Goal: Task Accomplishment & Management: Use online tool/utility

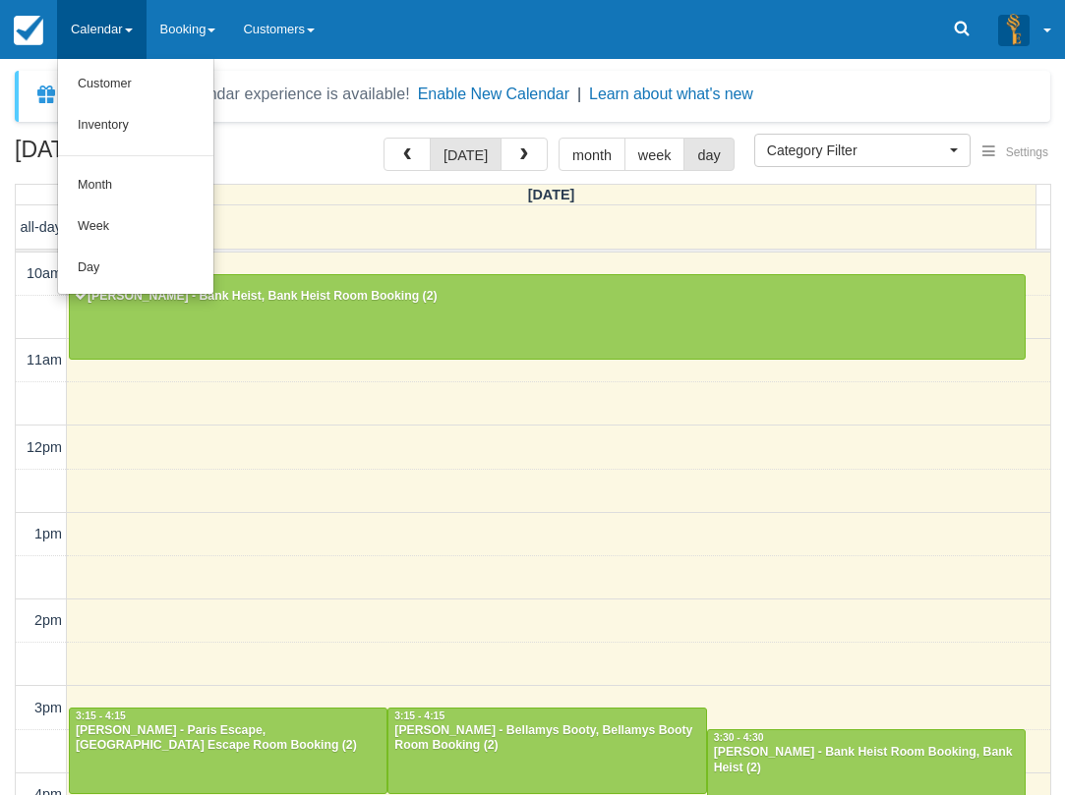
select select
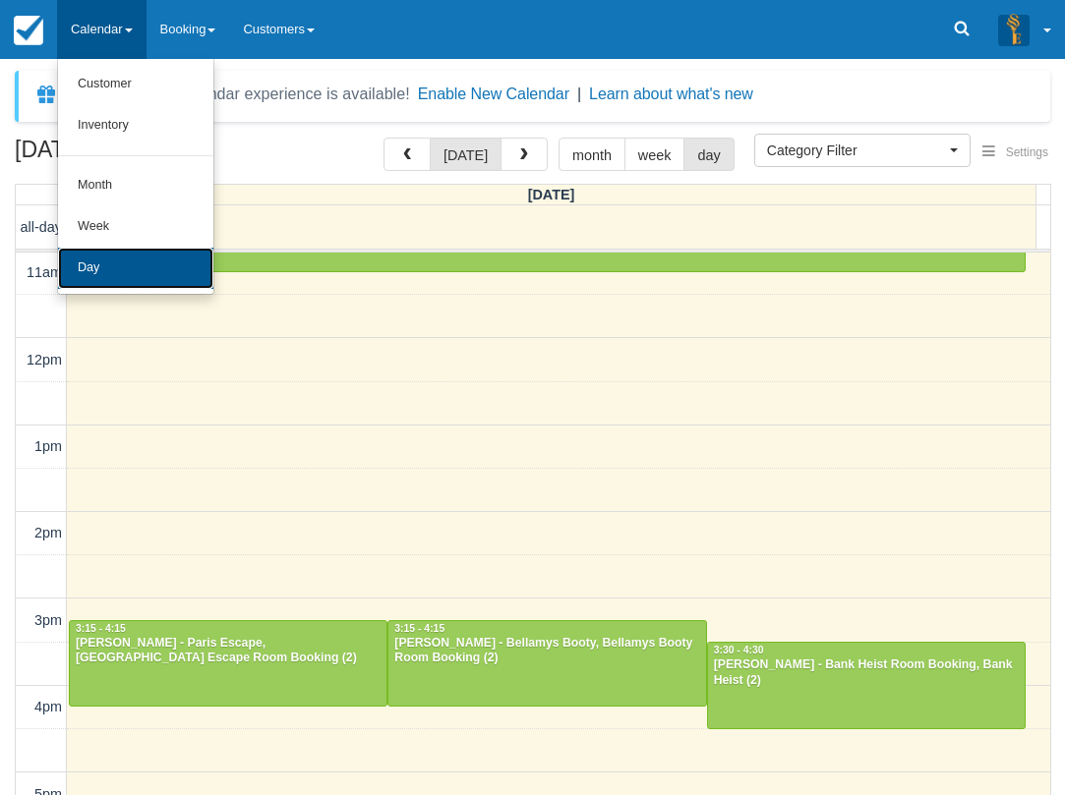
click at [106, 260] on link "Day" at bounding box center [135, 268] width 155 height 41
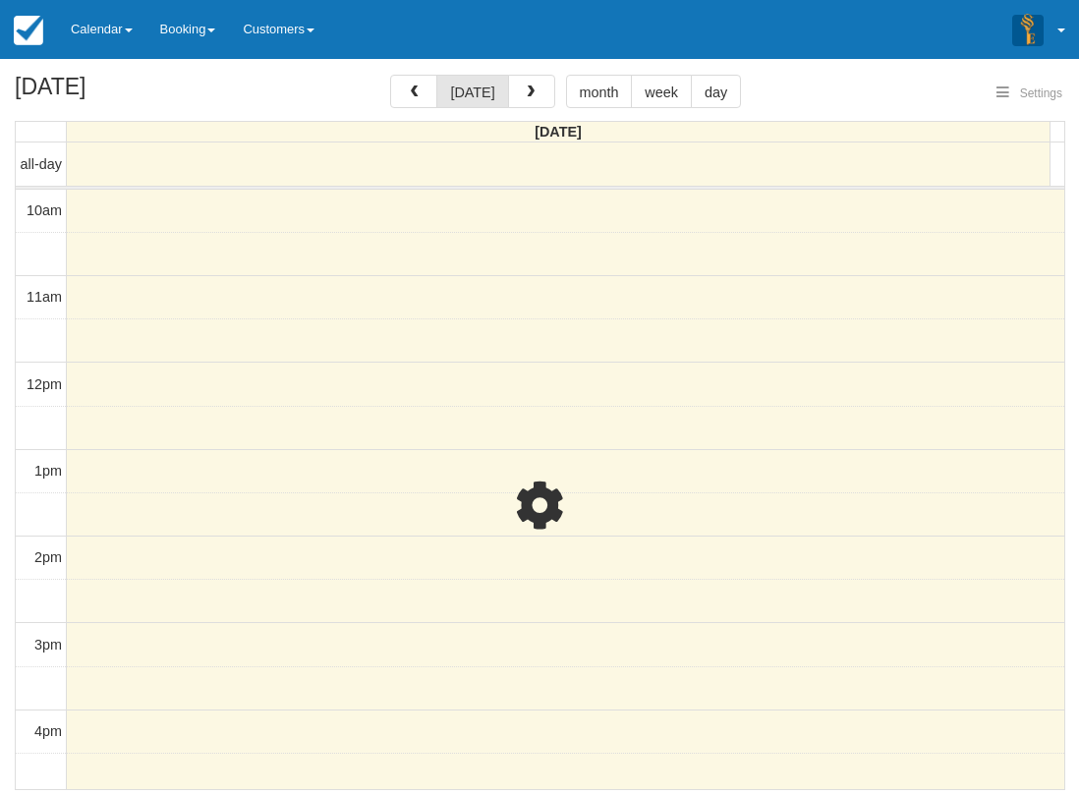
select select
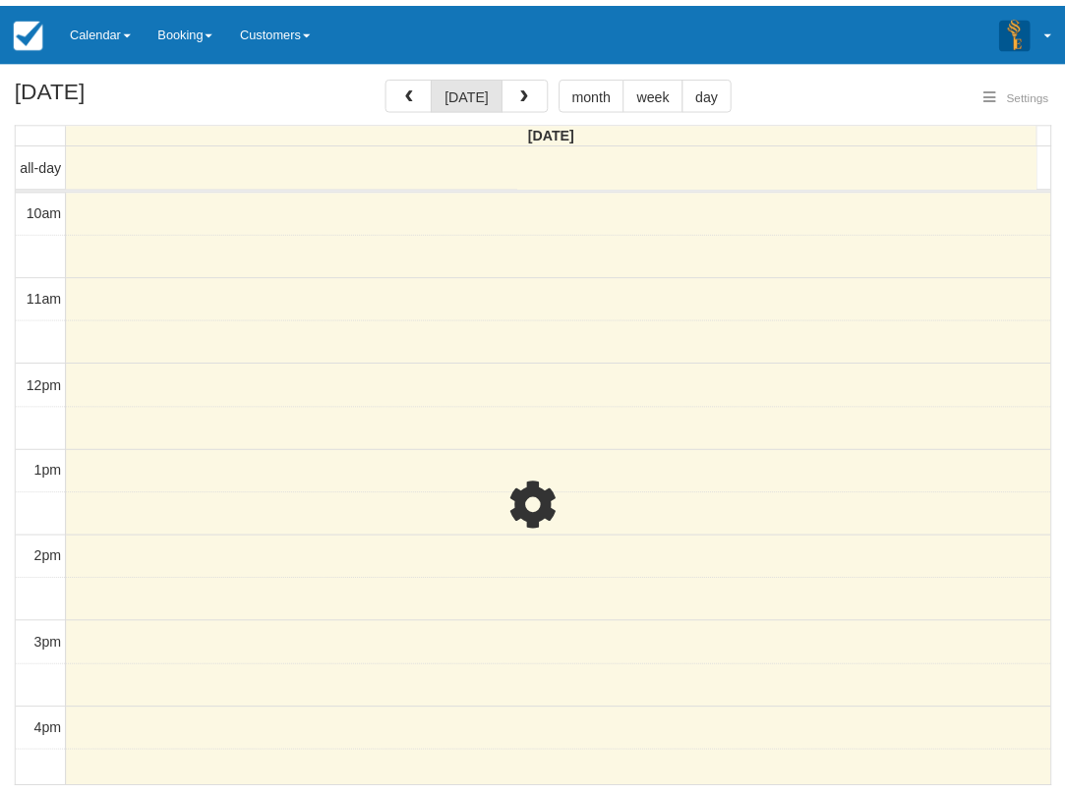
scroll to position [348, 0]
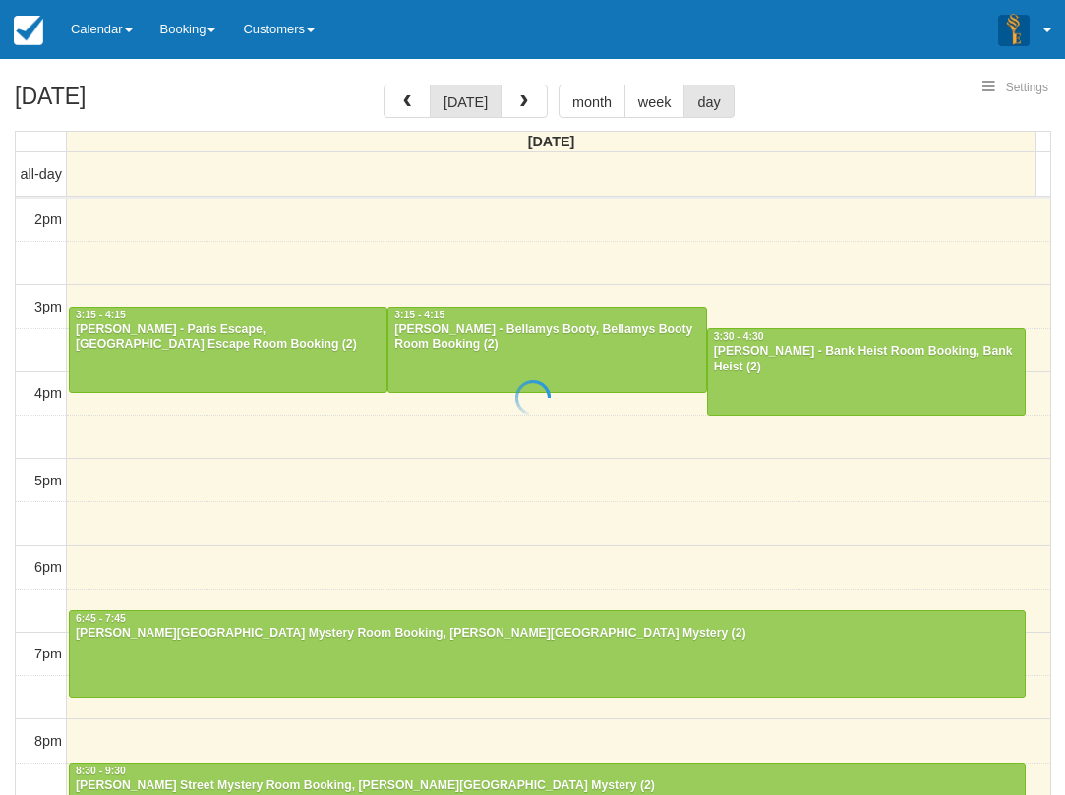
select select
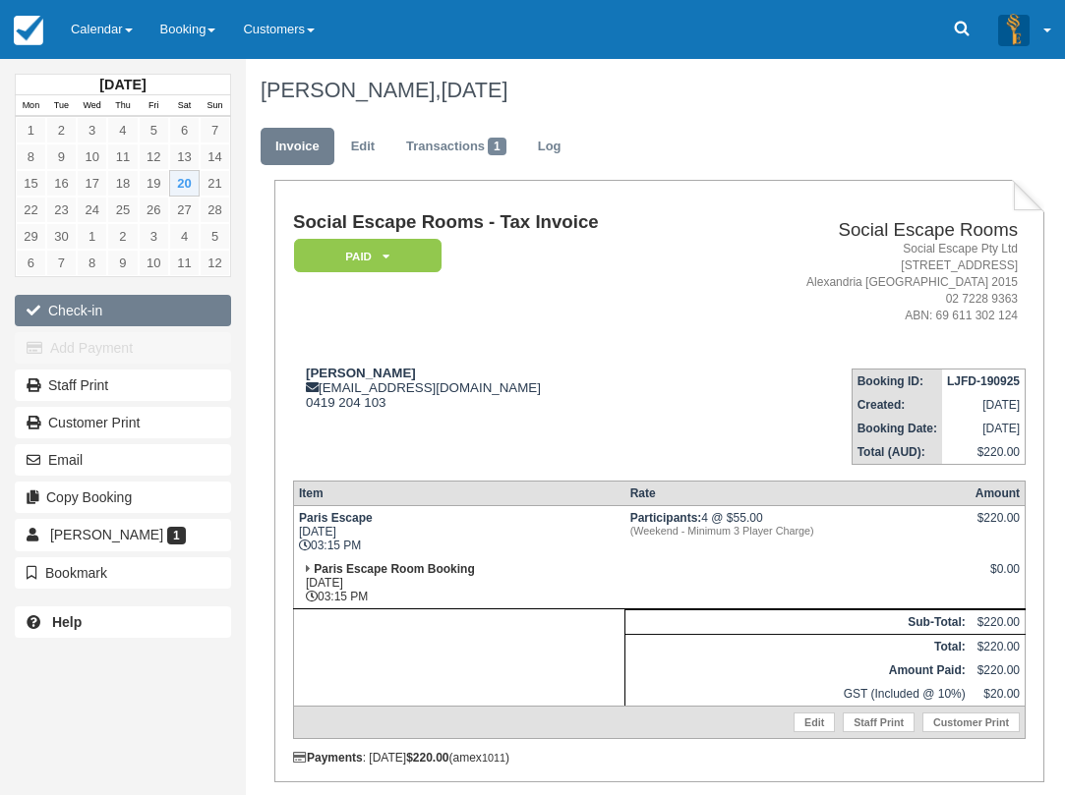
click at [133, 309] on button "Check-in" at bounding box center [123, 310] width 216 height 31
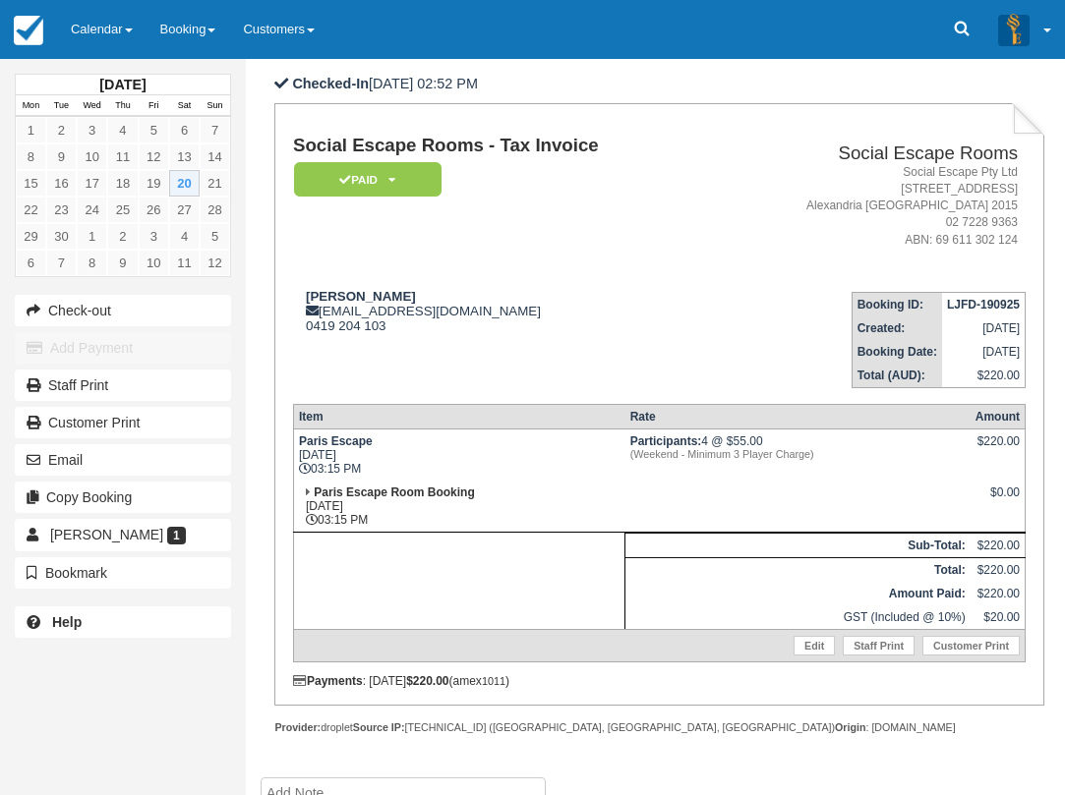
scroll to position [197, 0]
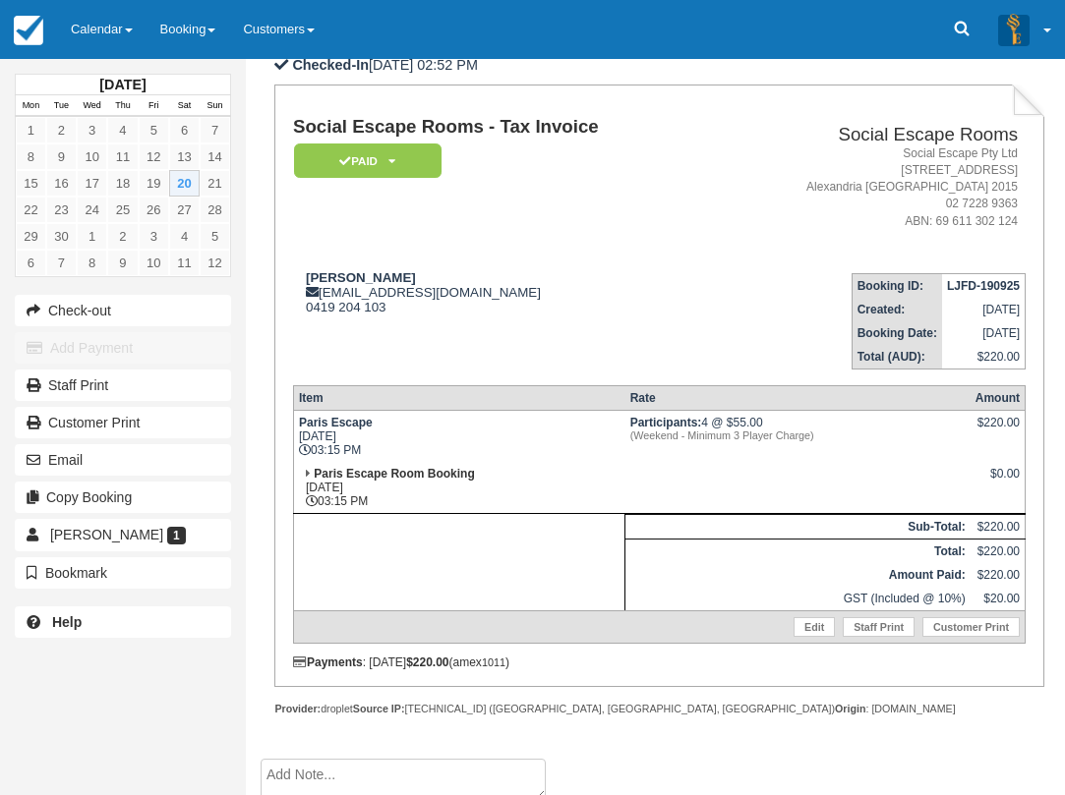
click at [494, 262] on td "Esther reich alesrana@hotmail.com 0419 204 103" at bounding box center [503, 314] width 420 height 112
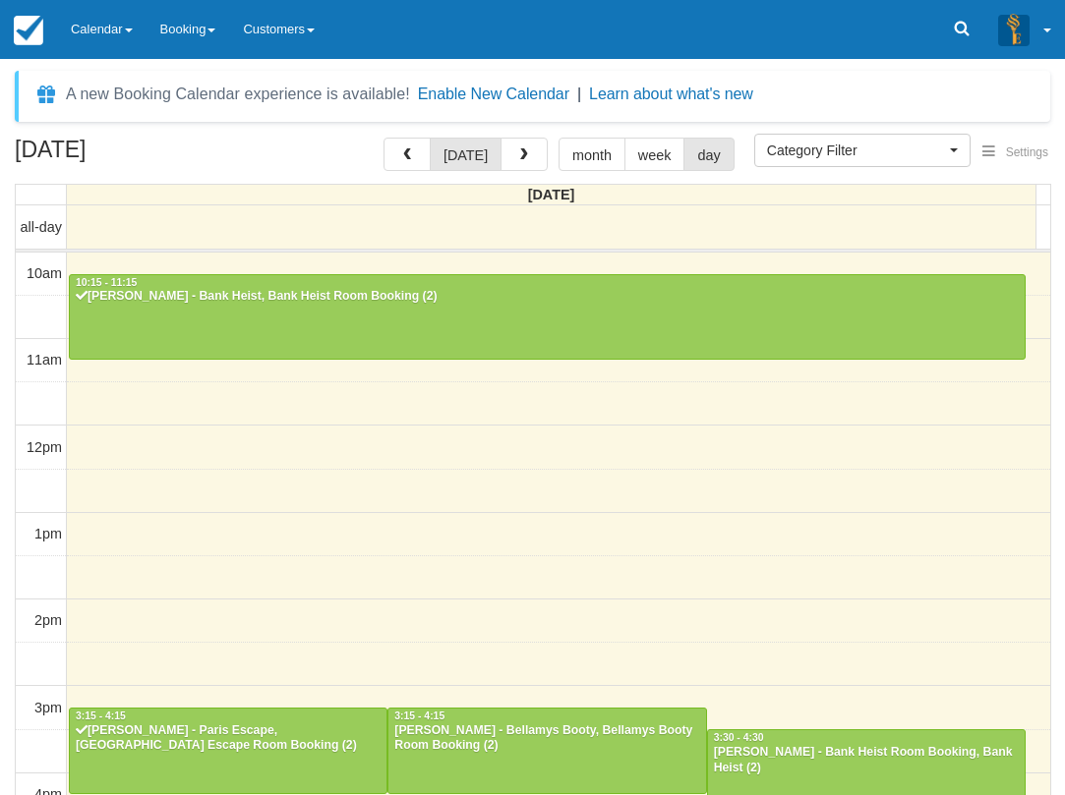
select select
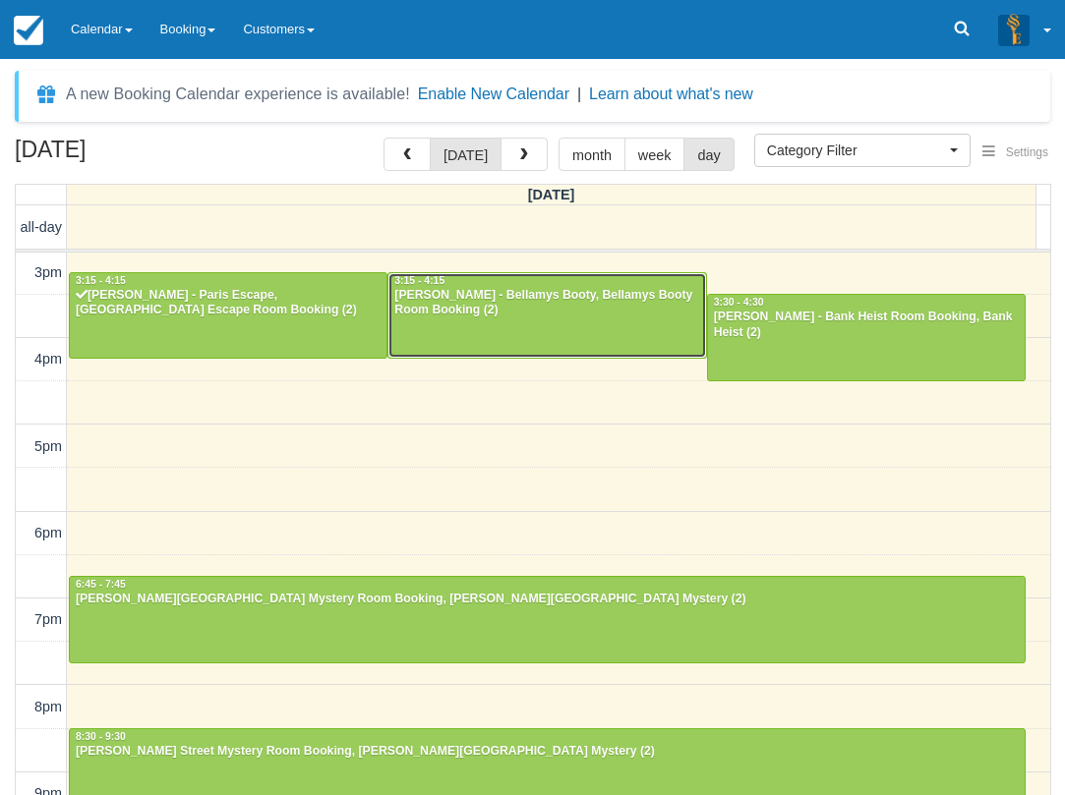
click at [480, 322] on div at bounding box center [546, 315] width 317 height 85
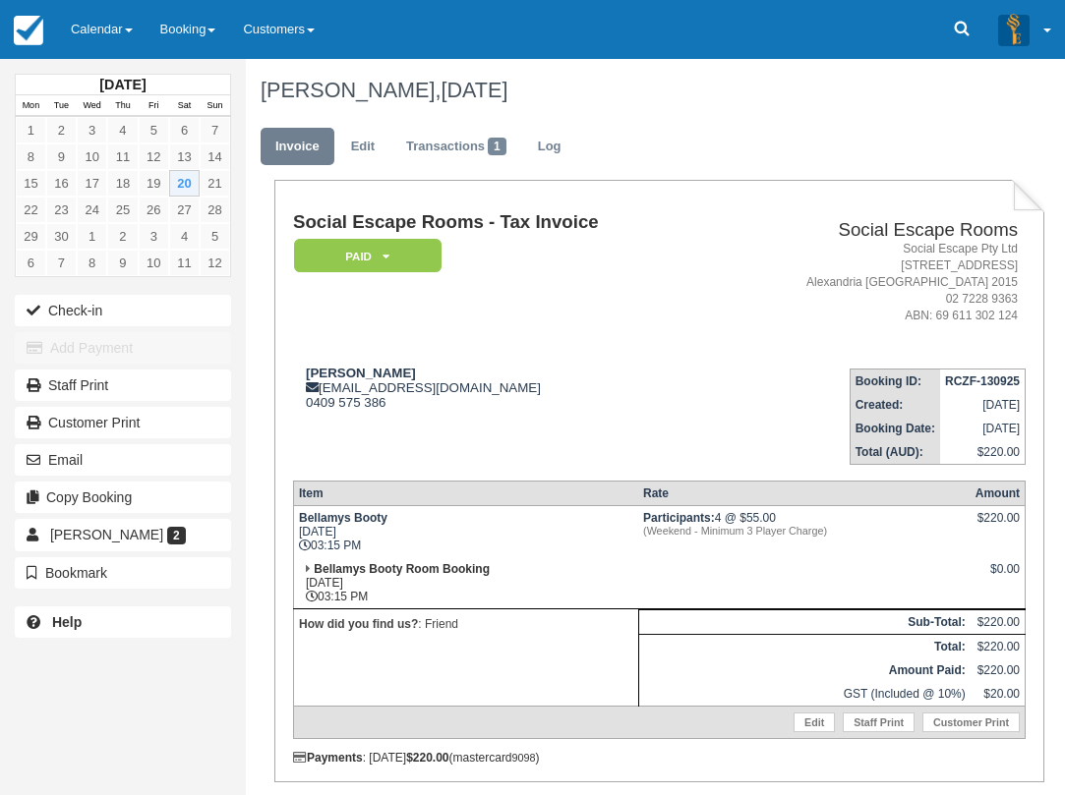
click at [356, 437] on td "[PERSON_NAME] [EMAIL_ADDRESS][DOMAIN_NAME] 0409 575 386" at bounding box center [503, 409] width 420 height 112
click at [90, 40] on link "Calendar" at bounding box center [101, 29] width 89 height 59
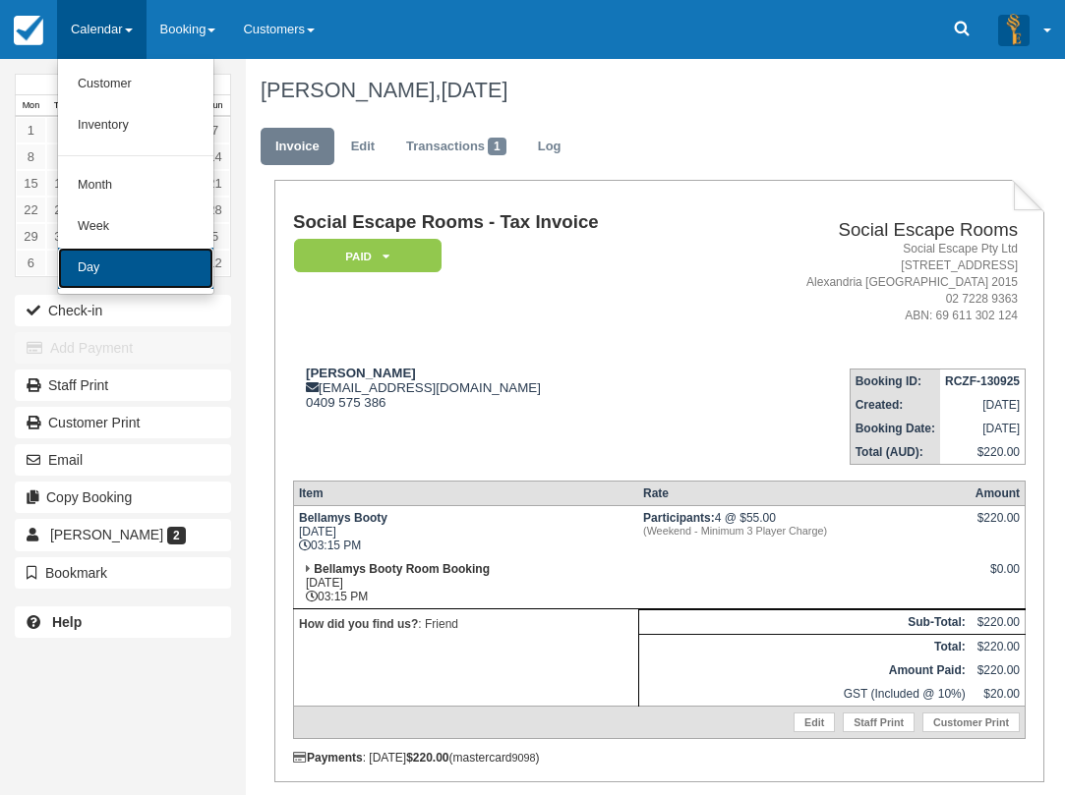
click at [147, 270] on link "Day" at bounding box center [135, 268] width 155 height 41
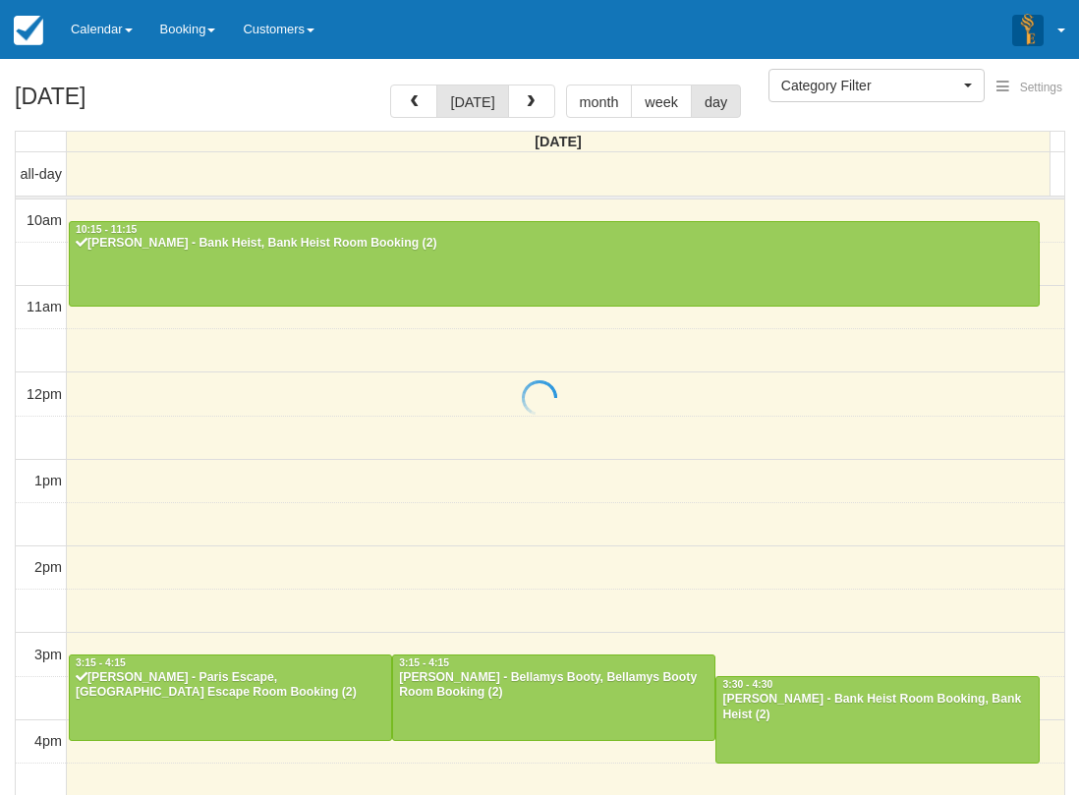
select select
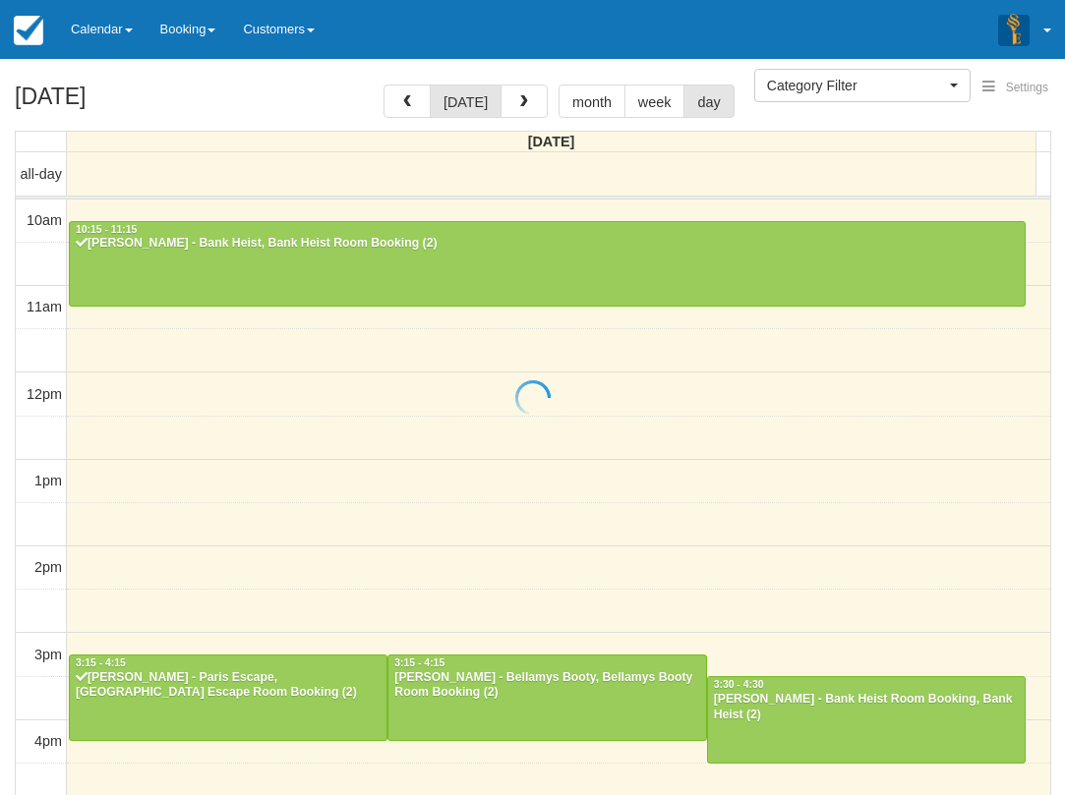
scroll to position [436, 0]
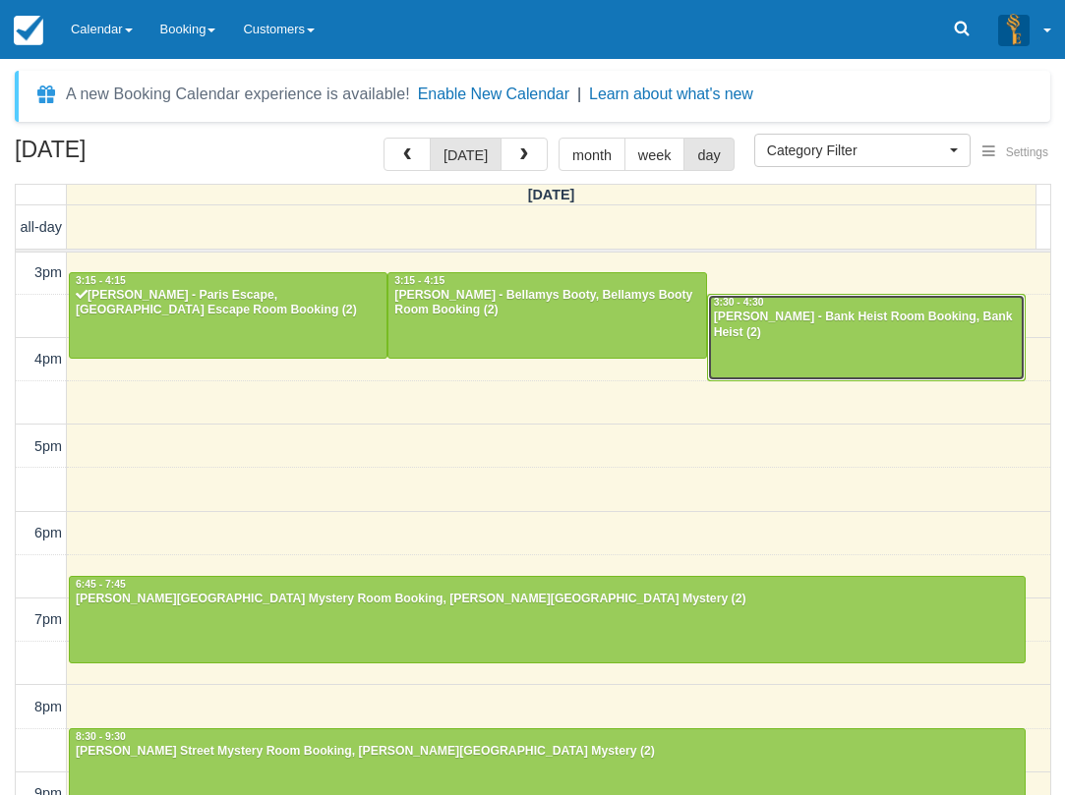
click at [855, 329] on div at bounding box center [866, 337] width 317 height 85
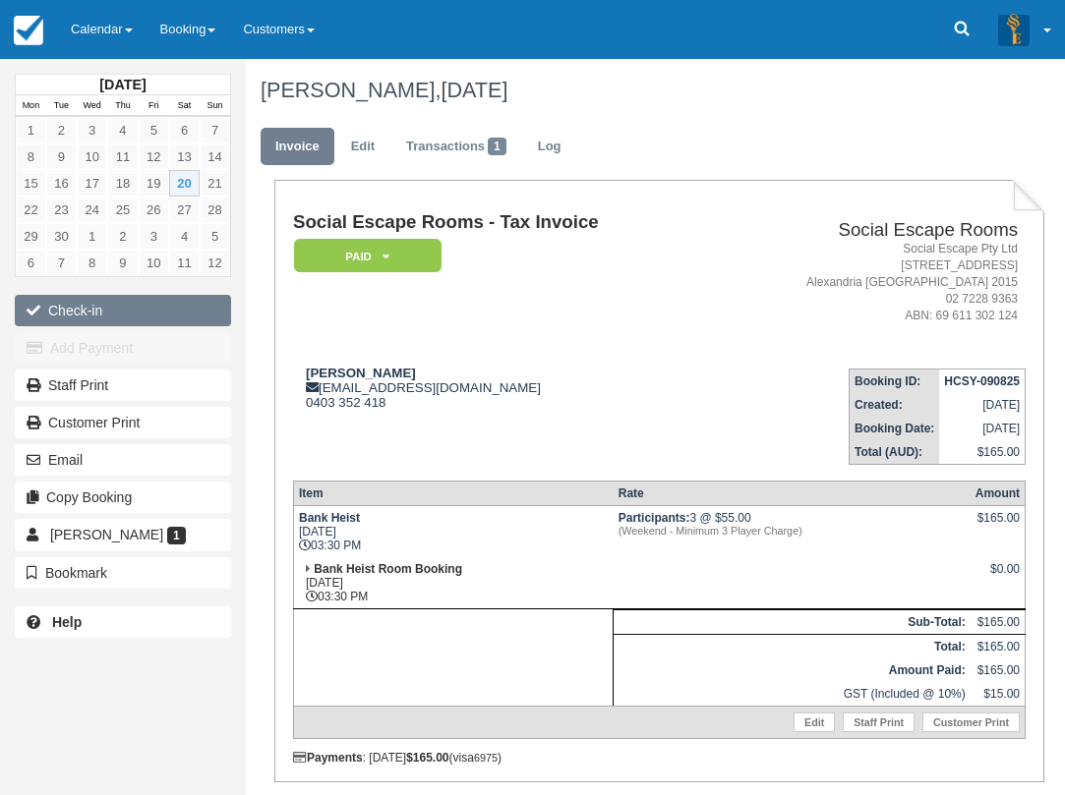
click at [55, 316] on button "Check-in" at bounding box center [123, 310] width 216 height 31
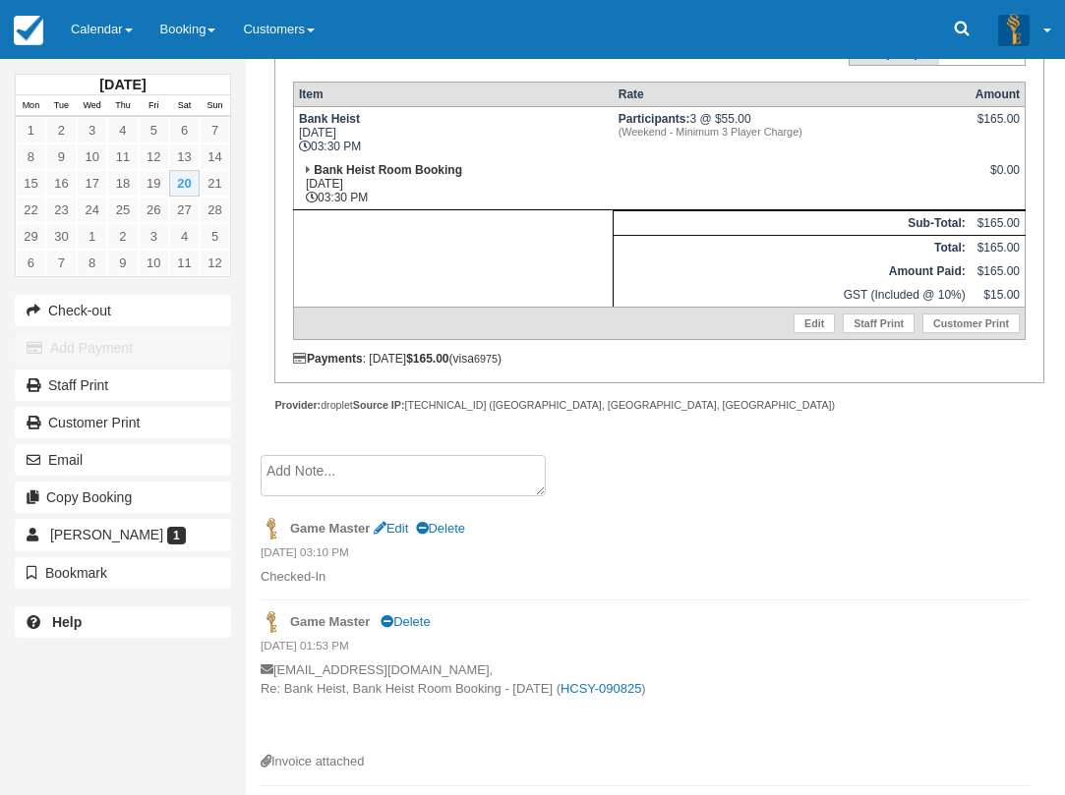
scroll to position [191, 0]
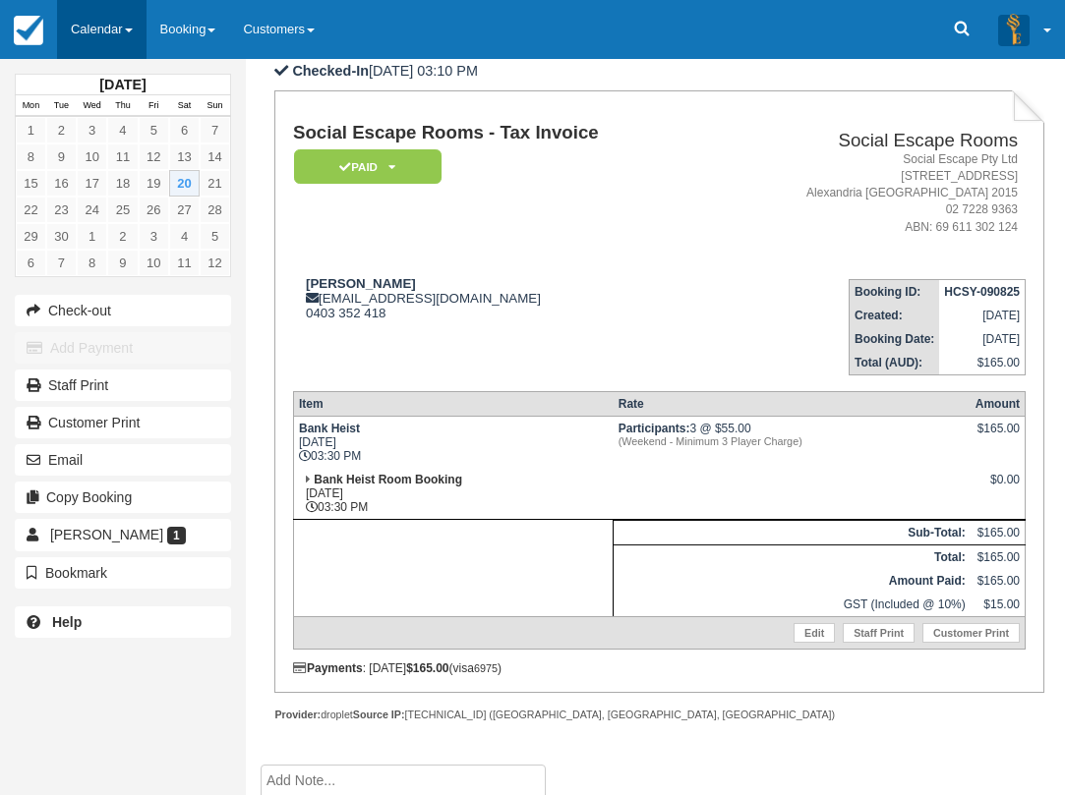
click at [119, 42] on link "Calendar" at bounding box center [101, 29] width 89 height 59
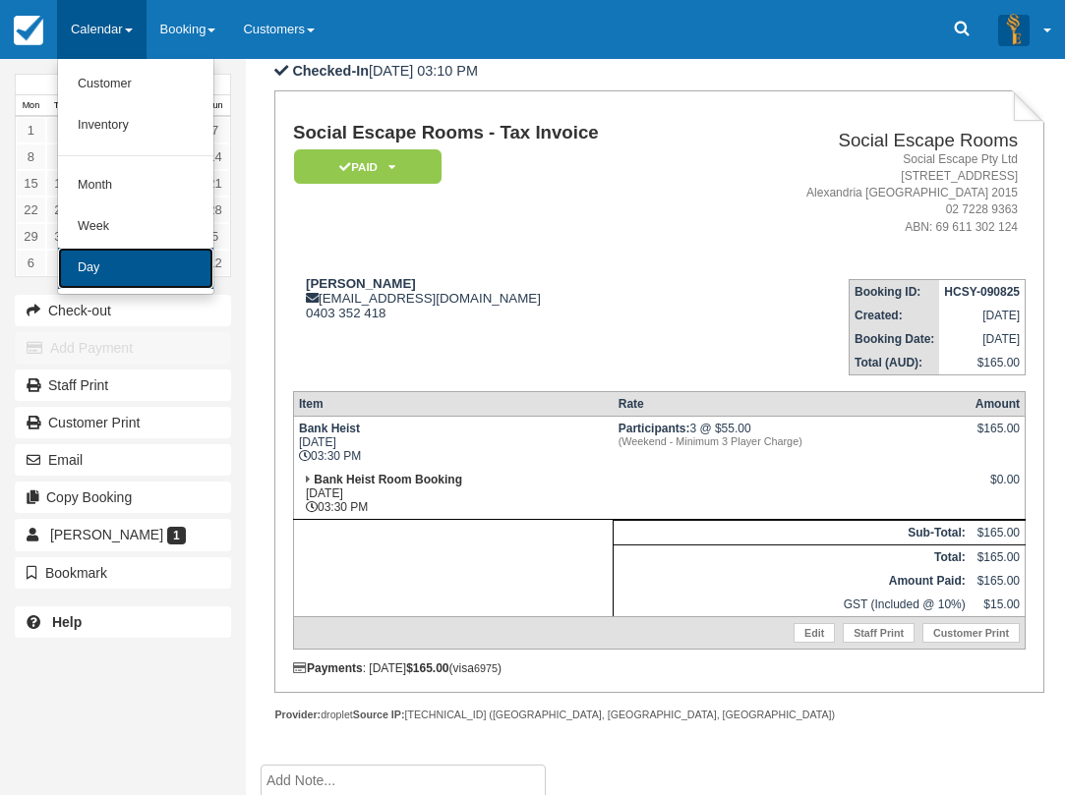
click at [187, 277] on link "Day" at bounding box center [135, 268] width 155 height 41
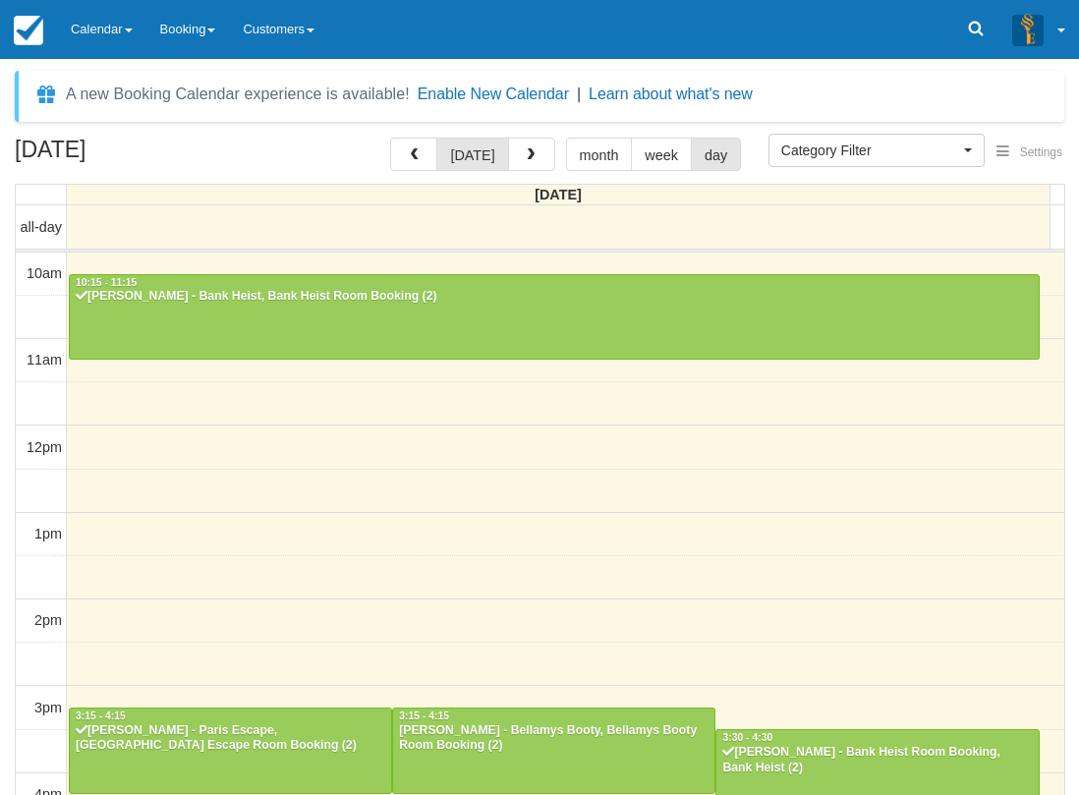
select select
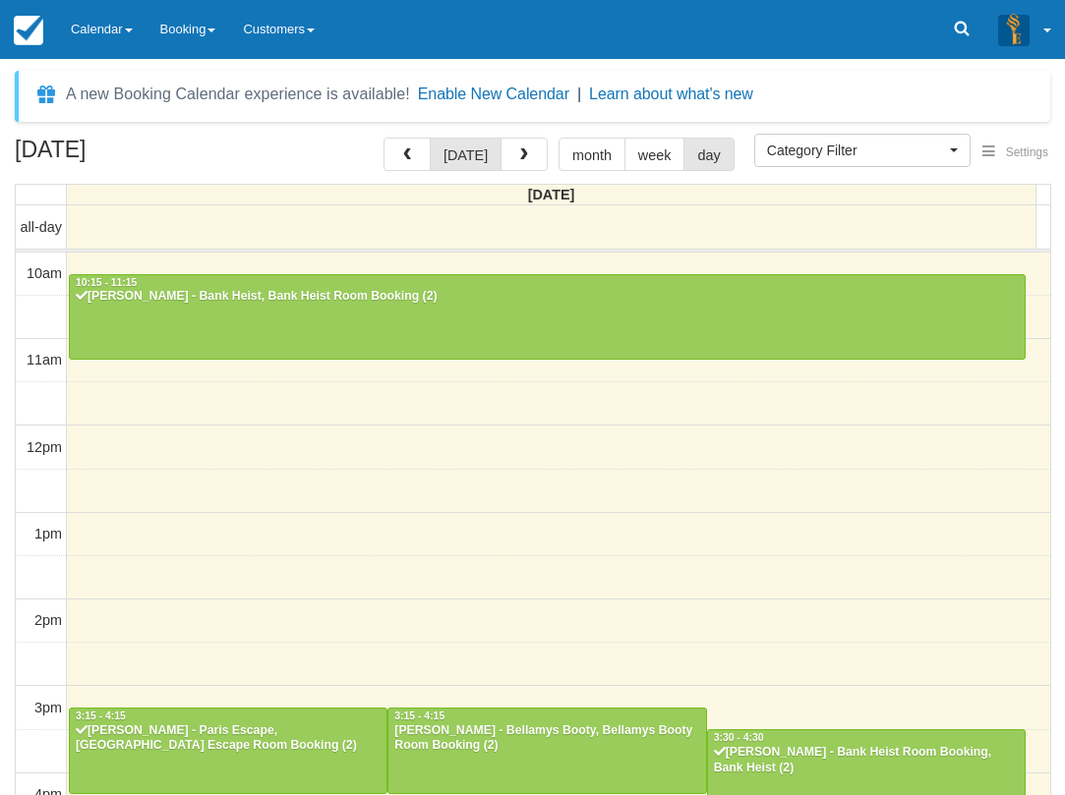
scroll to position [436, 0]
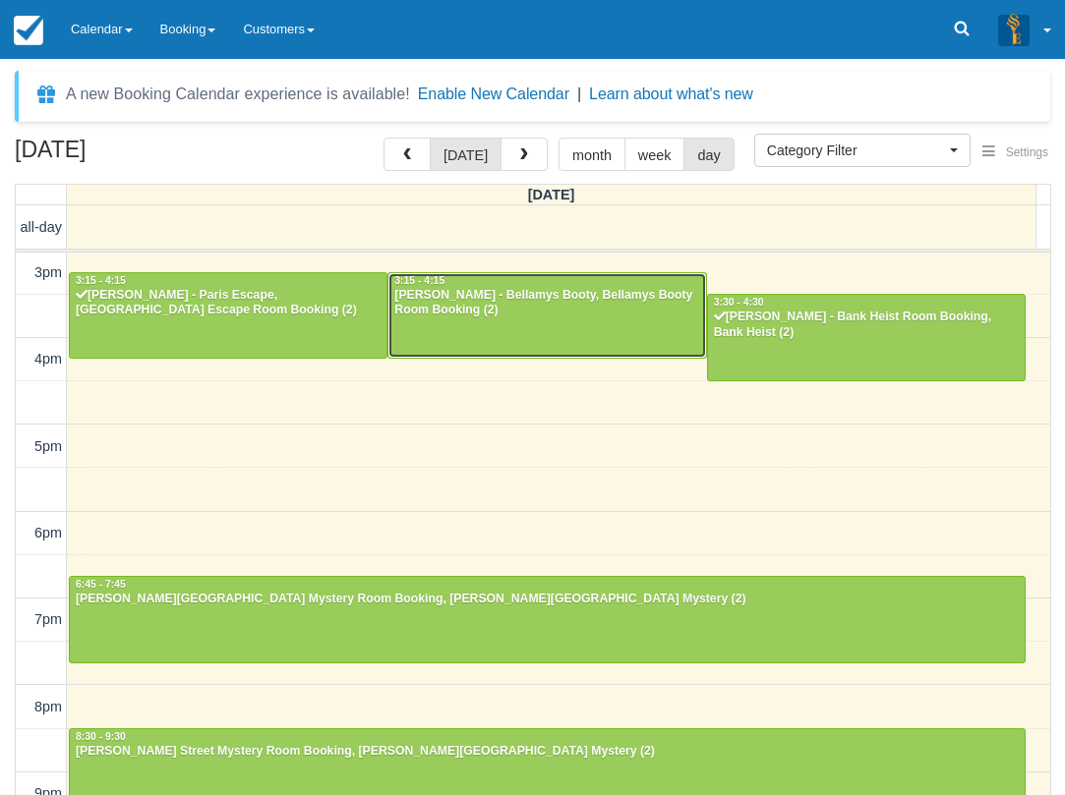
click at [611, 298] on div "Julia Kumm - Bellamys Booty, Bellamys Booty Room Booking (2)" at bounding box center [546, 303] width 307 height 31
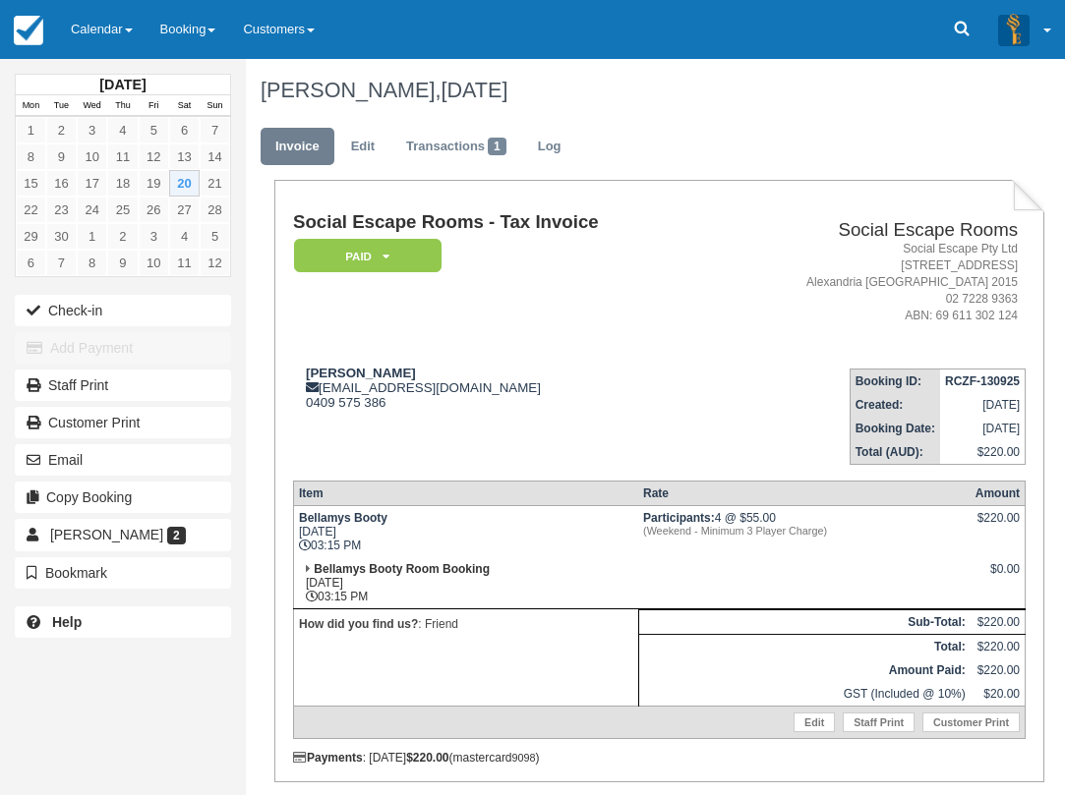
click at [611, 298] on td "Social Escape Rooms - Tax Invoice Paid   Pending Reserved Deposit Blocked for C…" at bounding box center [503, 282] width 420 height 140
click at [133, 319] on button "Check-in" at bounding box center [123, 310] width 216 height 31
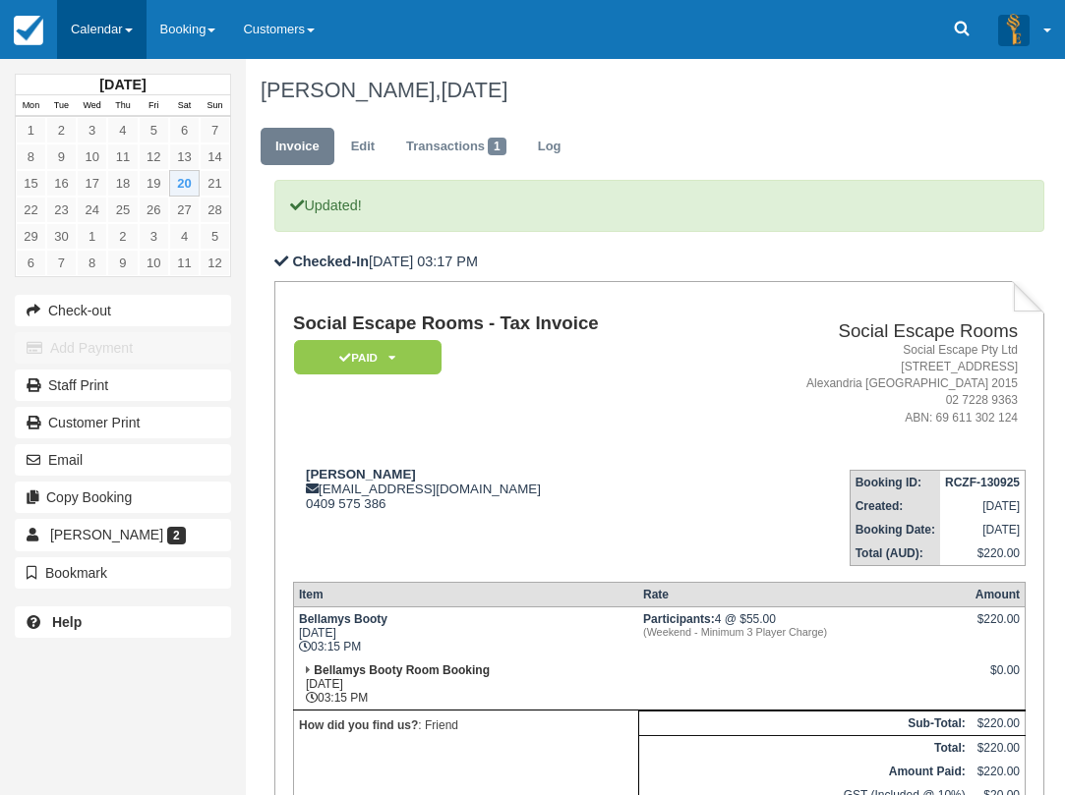
click at [118, 12] on link "Calendar" at bounding box center [101, 29] width 89 height 59
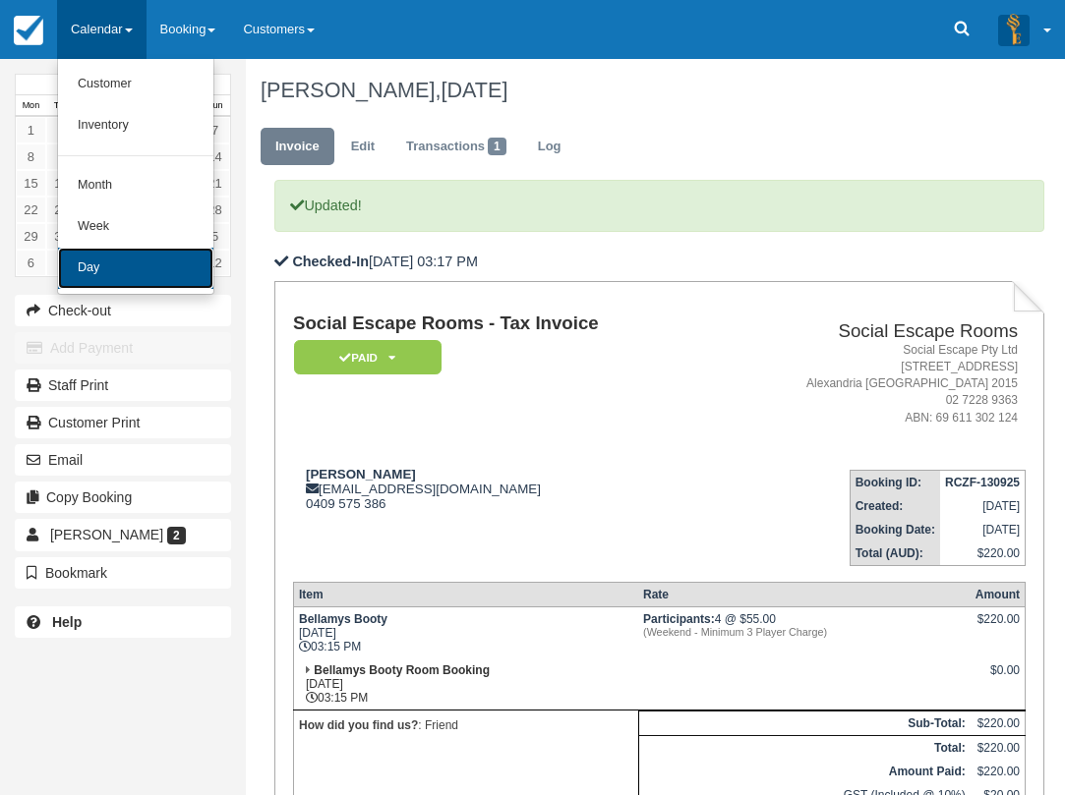
click at [140, 279] on link "Day" at bounding box center [135, 268] width 155 height 41
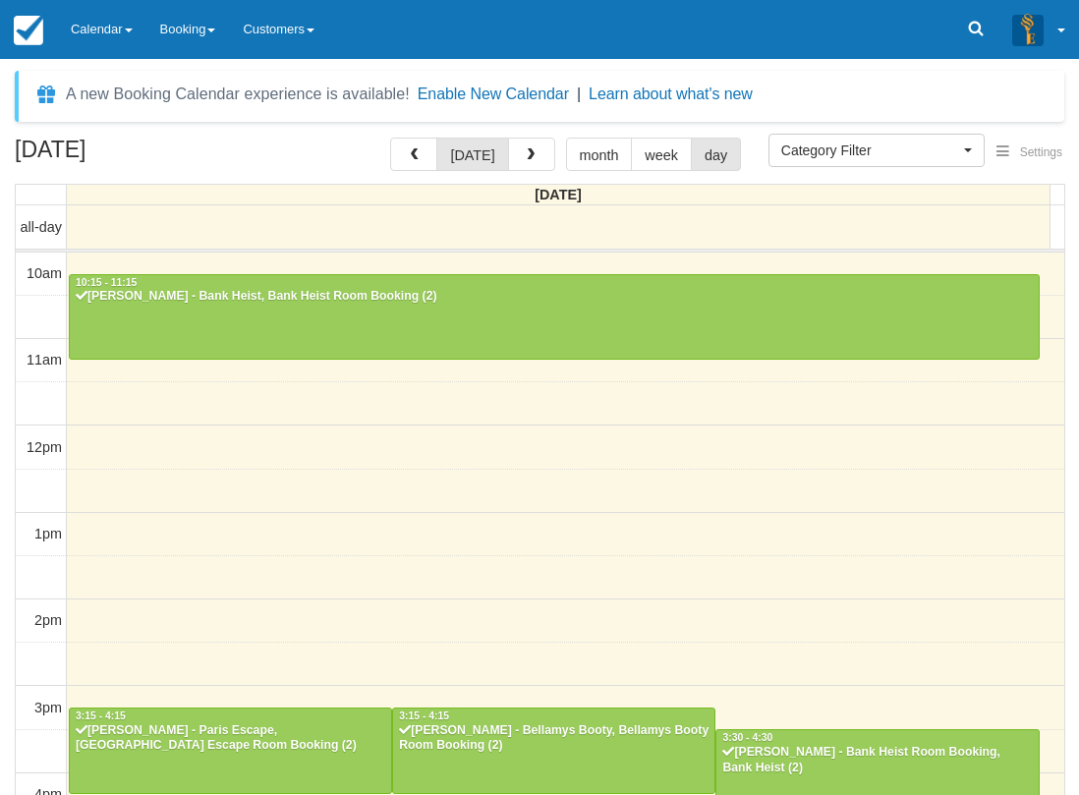
select select
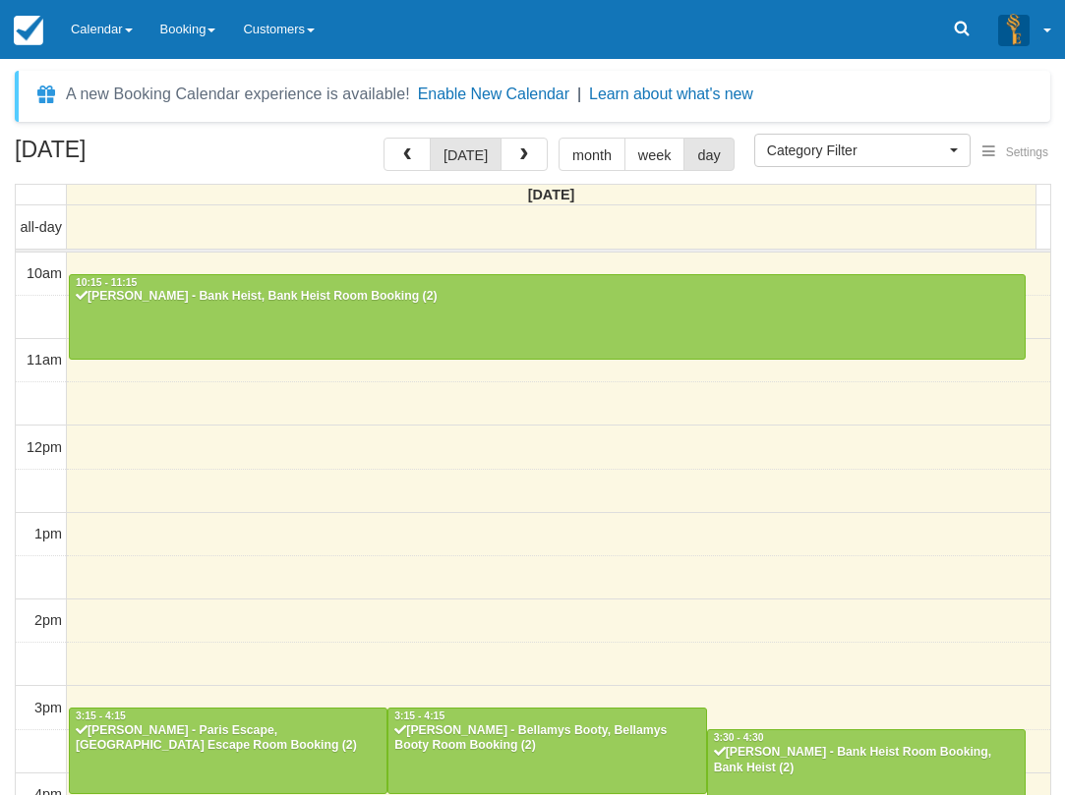
scroll to position [436, 0]
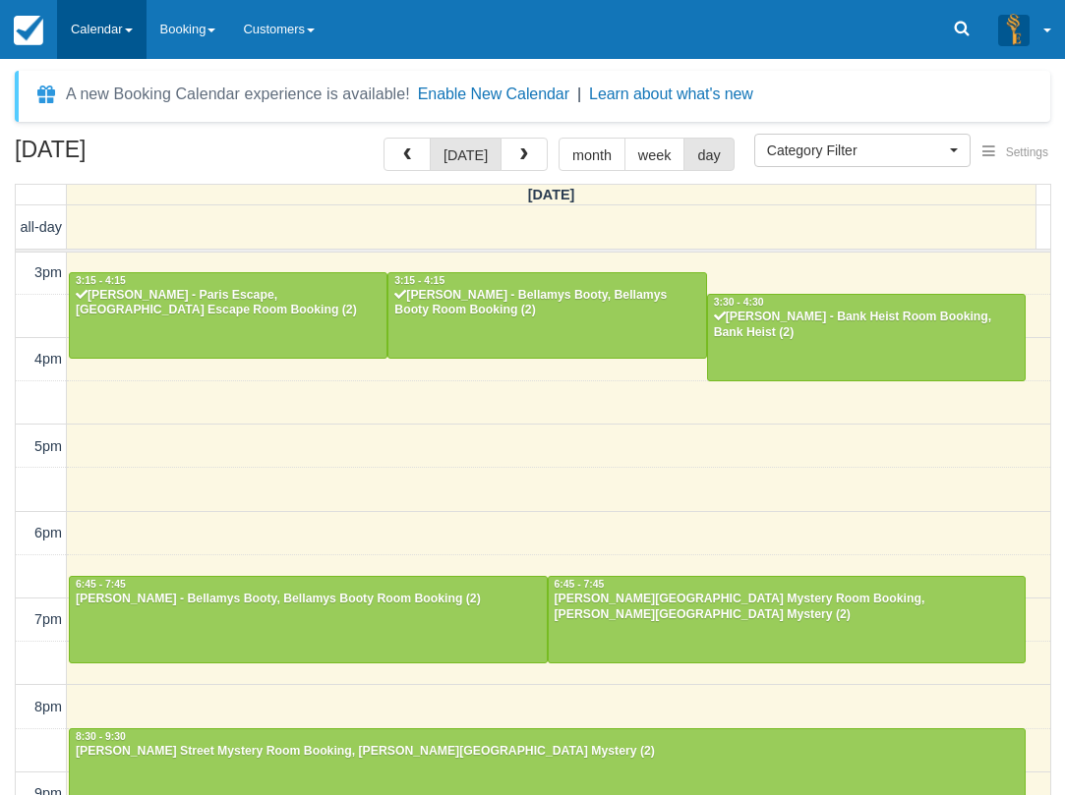
click at [109, 33] on link "Calendar" at bounding box center [101, 29] width 89 height 59
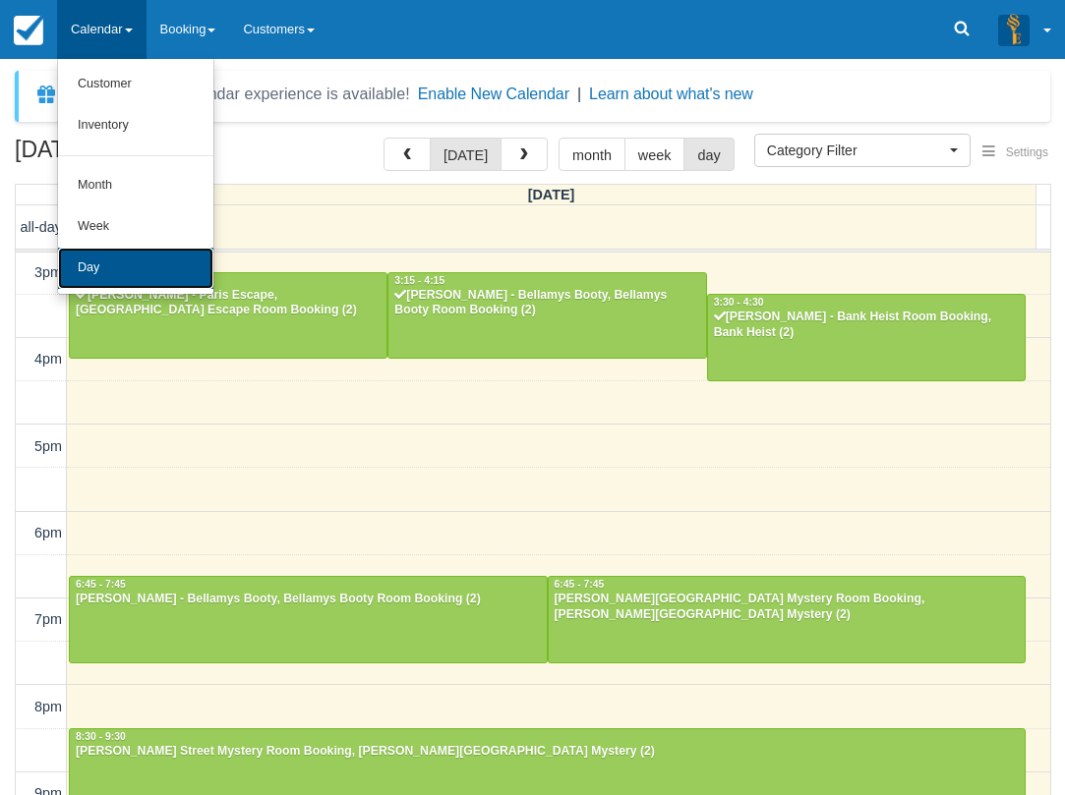
click at [84, 261] on link "Day" at bounding box center [135, 268] width 155 height 41
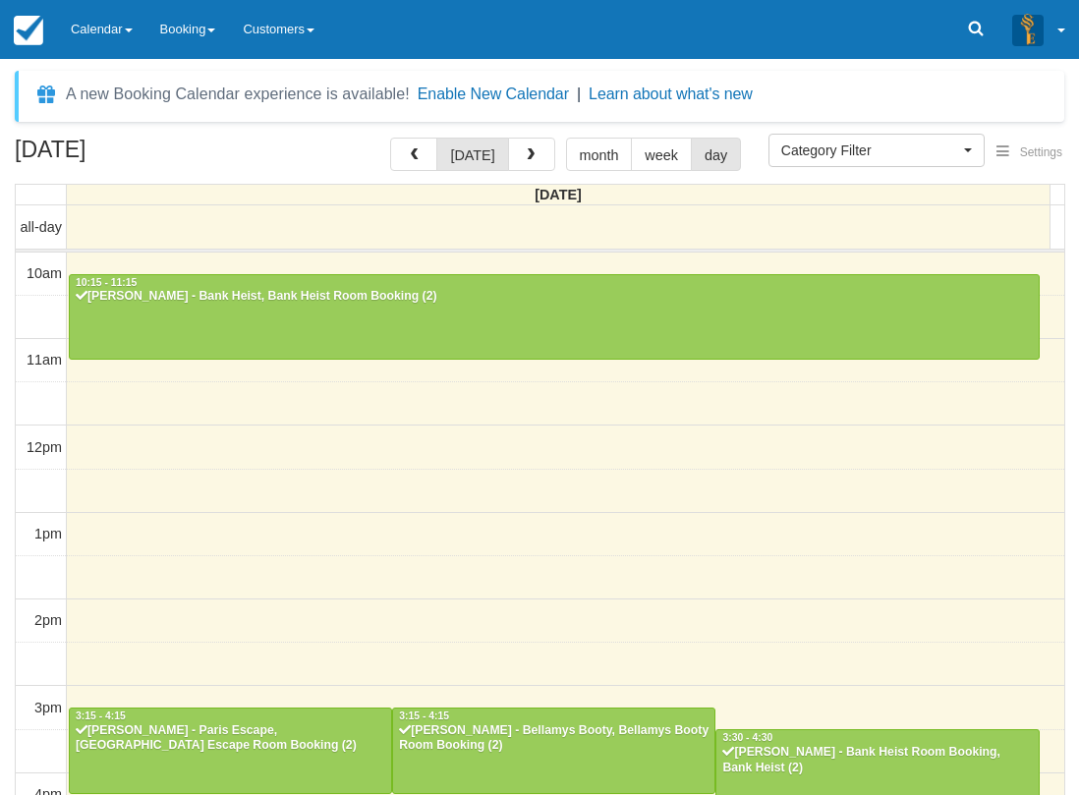
select select
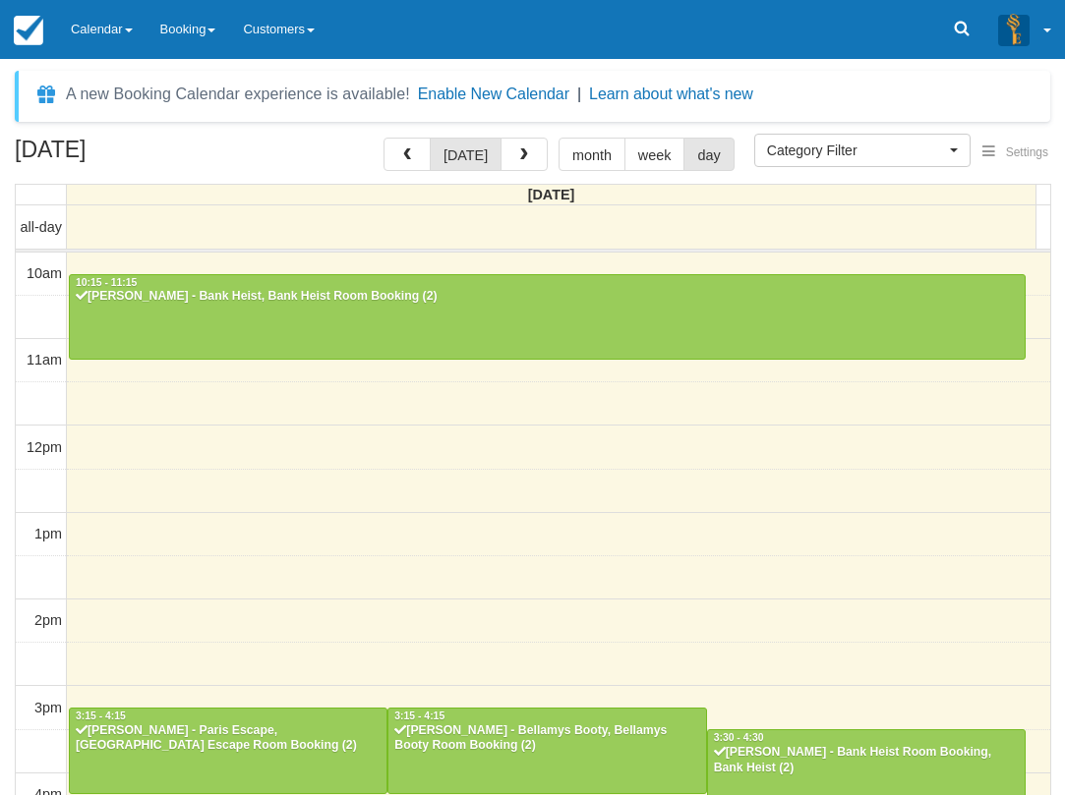
scroll to position [436, 0]
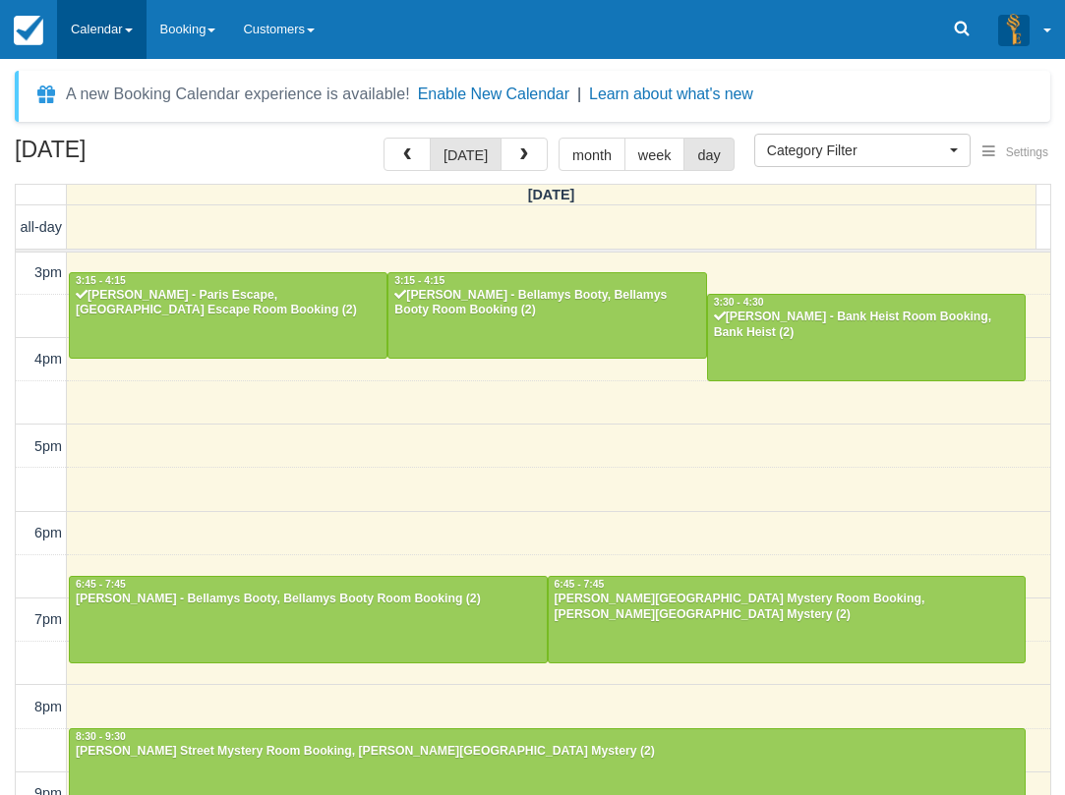
click at [69, 20] on link "Calendar" at bounding box center [101, 29] width 89 height 59
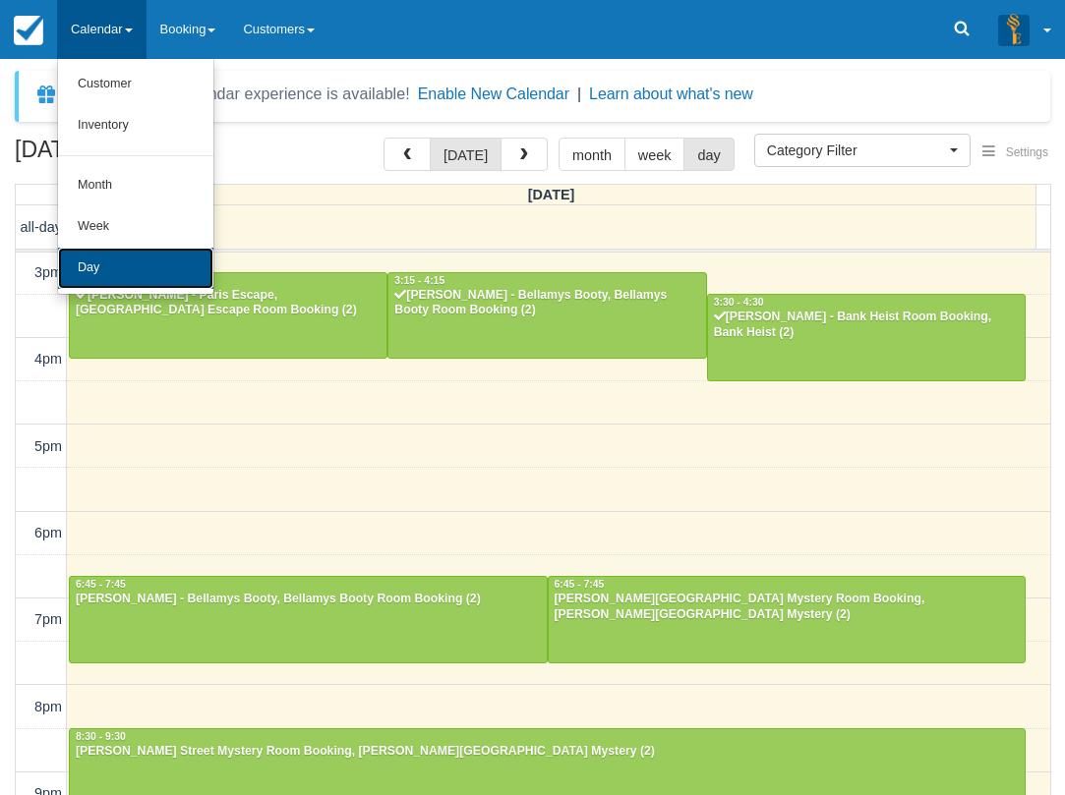
click at [184, 266] on link "Day" at bounding box center [135, 268] width 155 height 41
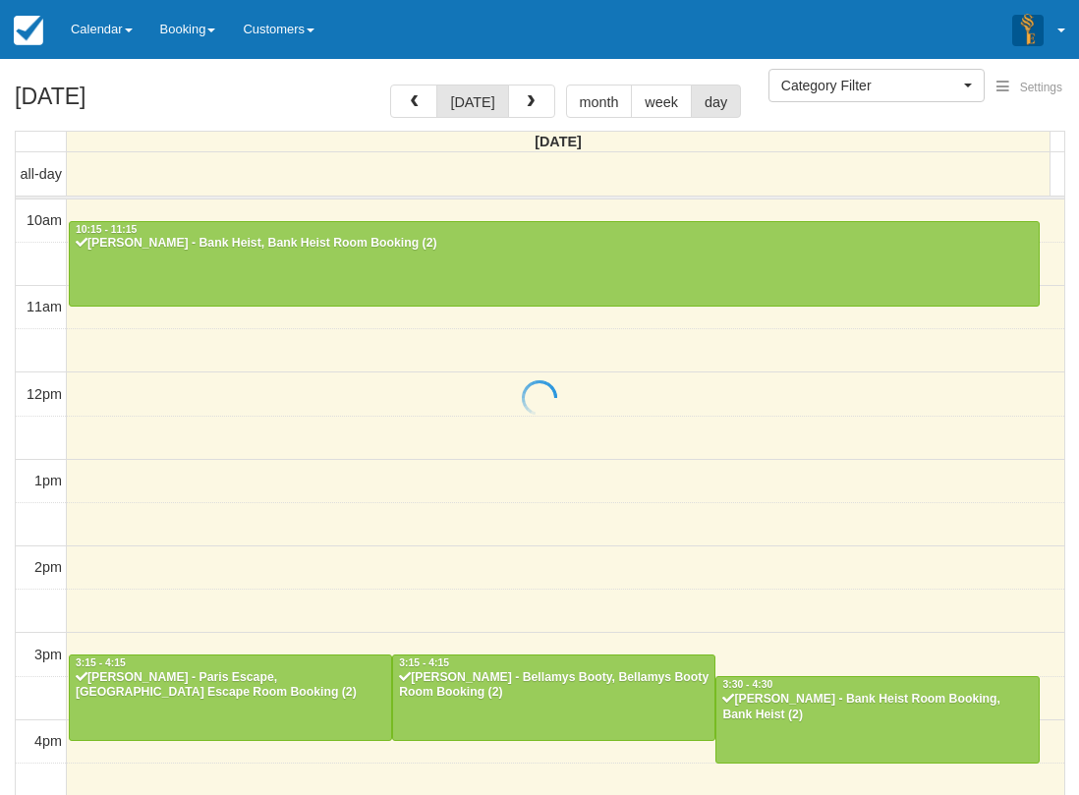
select select
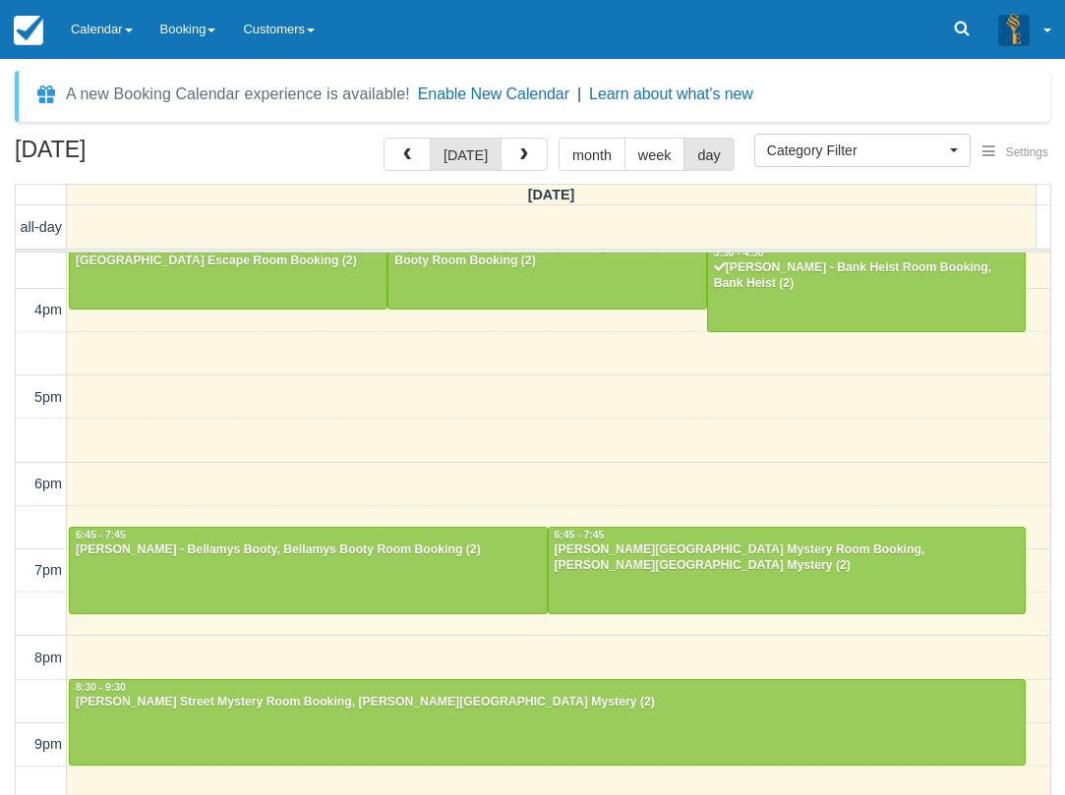
scroll to position [386, 0]
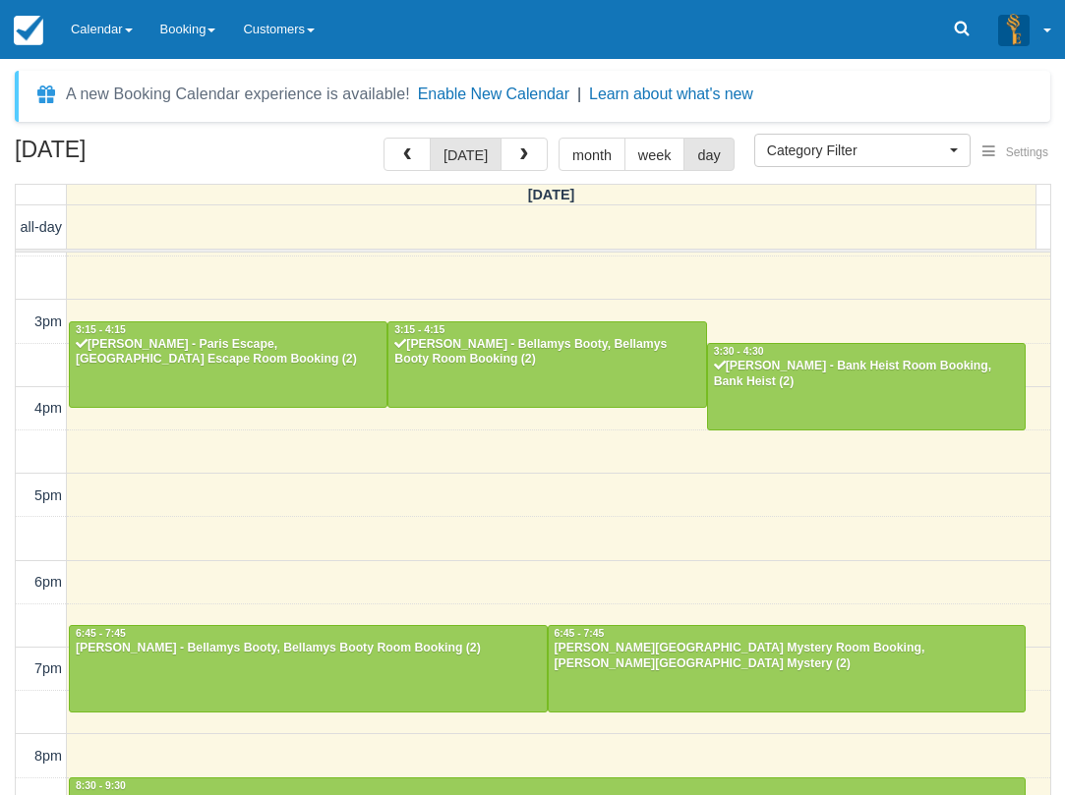
click at [109, 67] on div "A new Booking Calendar experience is available! Enable New Calendar | Learn abo…" at bounding box center [532, 427] width 1065 height 736
click at [100, 45] on link "Calendar" at bounding box center [101, 29] width 89 height 59
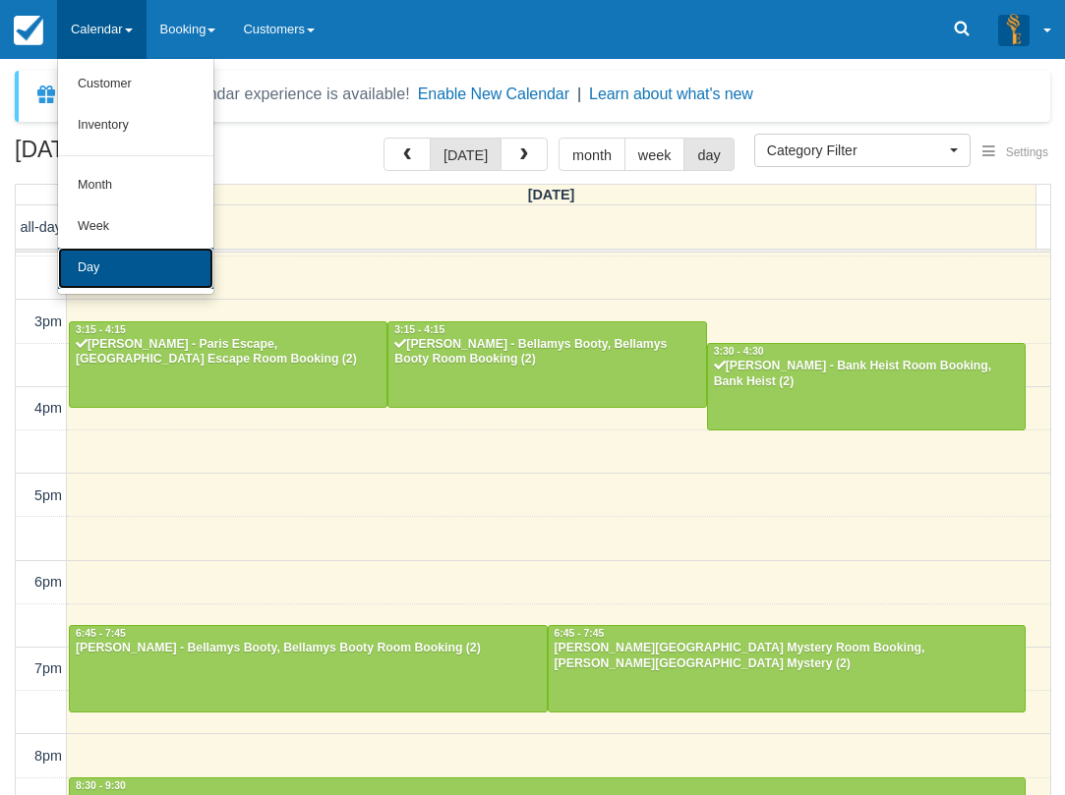
click at [119, 261] on link "Day" at bounding box center [135, 268] width 155 height 41
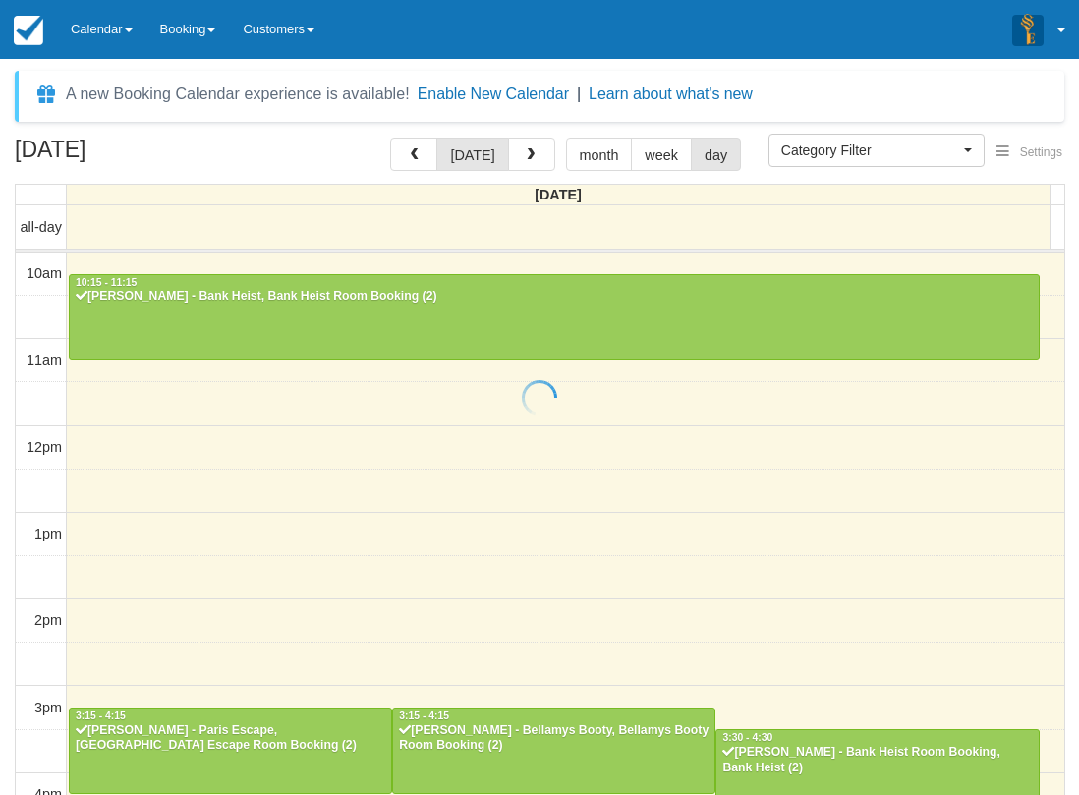
select select
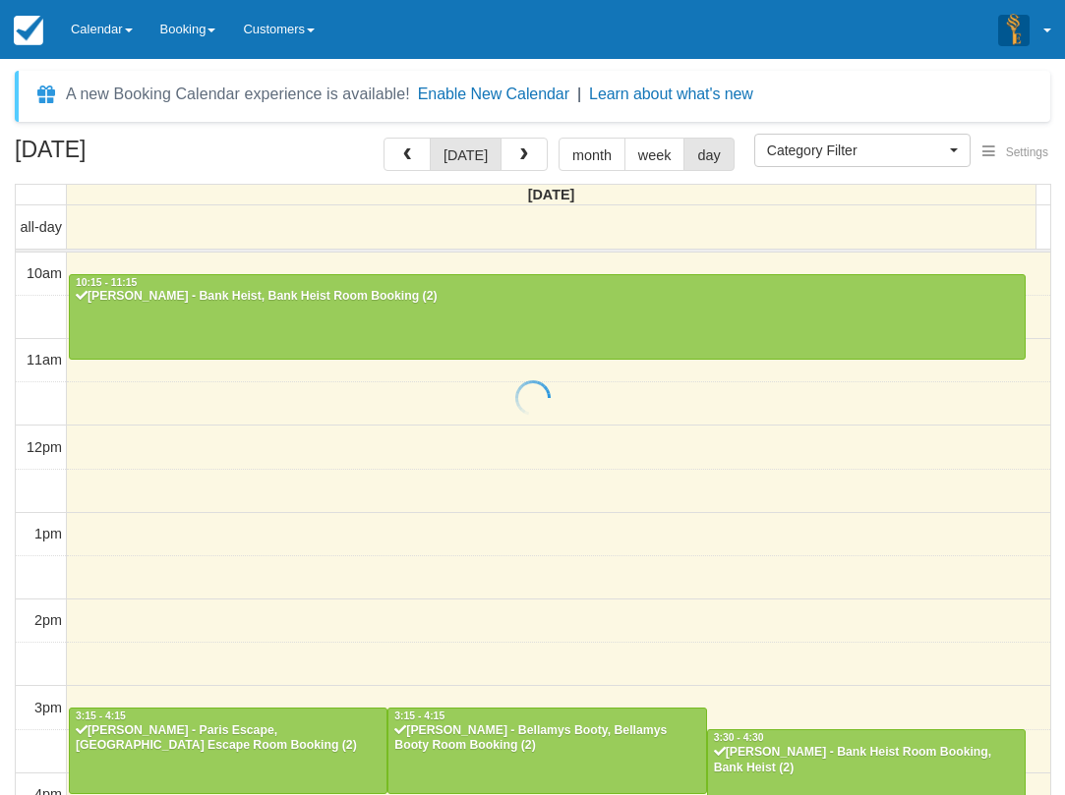
scroll to position [436, 0]
